Goal: Complete application form

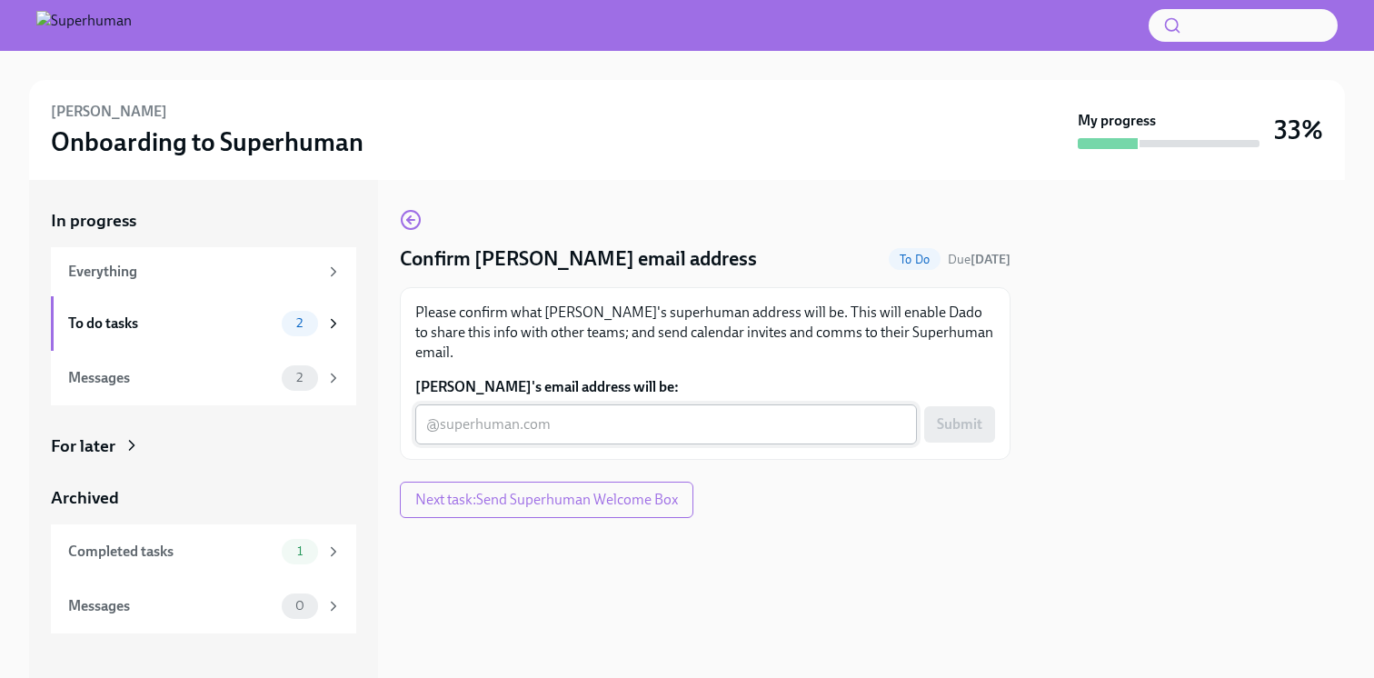
click at [506, 414] on textarea "Allisson's email address will be:" at bounding box center [666, 425] width 480 height 22
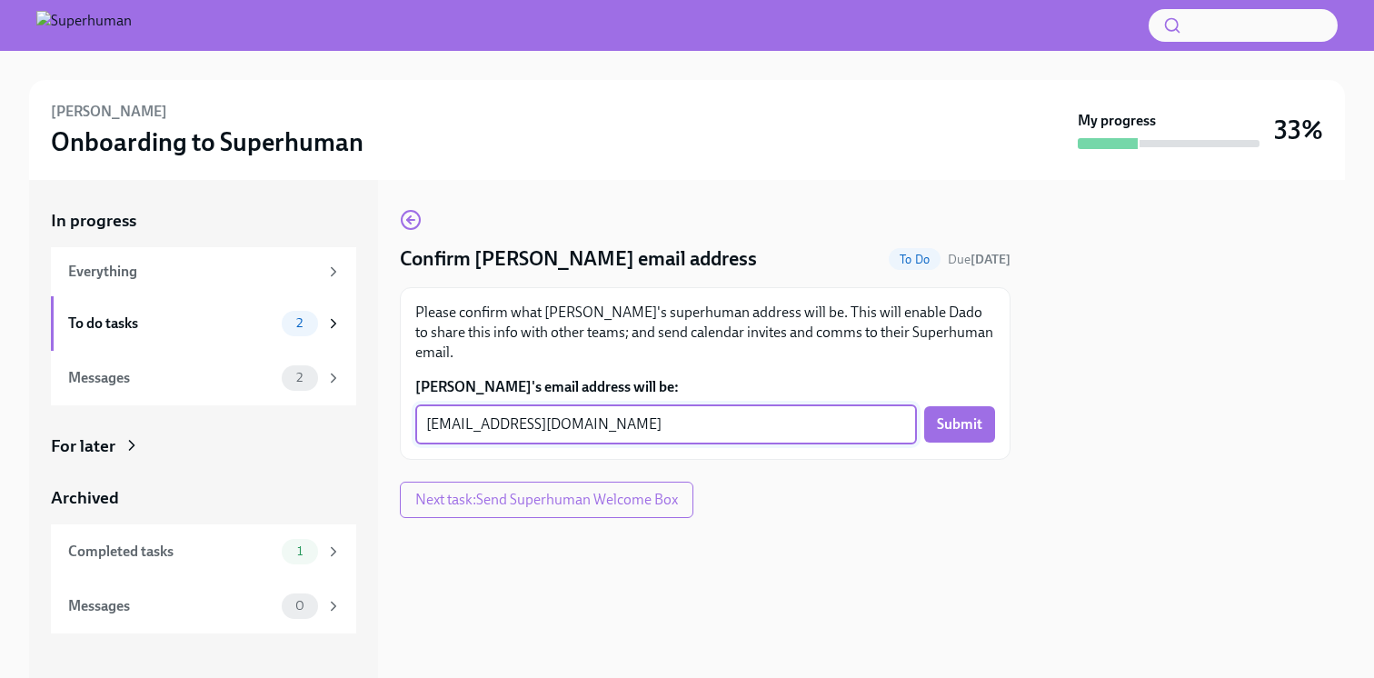
click at [472, 414] on textarea "allisson@superhuman.com" at bounding box center [666, 425] width 480 height 22
click at [715, 414] on textarea "allisson.santos@superhuman.com" at bounding box center [666, 425] width 480 height 22
type textarea "allisson.santos@superhuman.com"
click at [971, 406] on button "Submit" at bounding box center [959, 424] width 71 height 36
